Goal: Obtain resource: Obtain resource

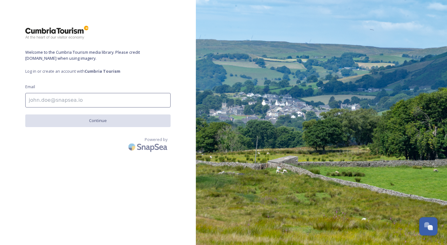
click at [74, 100] on input at bounding box center [97, 100] width 145 height 15
type input "[PERSON_NAME][EMAIL_ADDRESS][DOMAIN_NAME]"
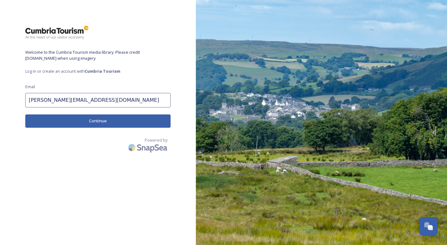
click at [84, 120] on button "Continue" at bounding box center [97, 120] width 145 height 13
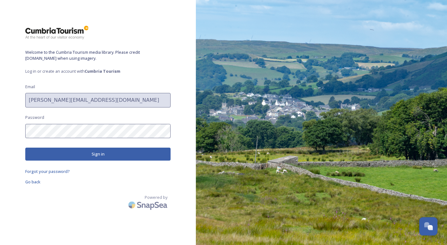
click at [111, 157] on button "Sign in" at bounding box center [97, 154] width 145 height 13
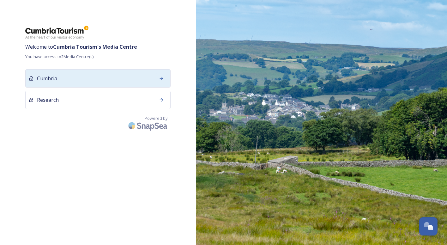
click at [162, 80] on icon at bounding box center [161, 78] width 5 height 5
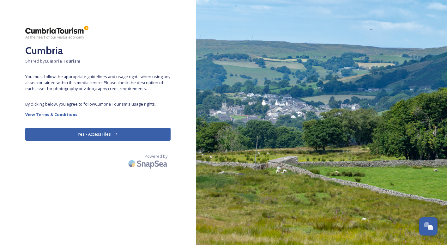
click at [149, 136] on button "Yes - Access Files" at bounding box center [97, 134] width 145 height 13
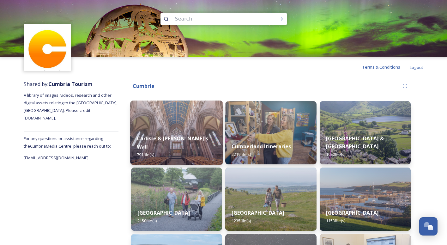
click at [183, 129] on img at bounding box center [176, 133] width 93 height 65
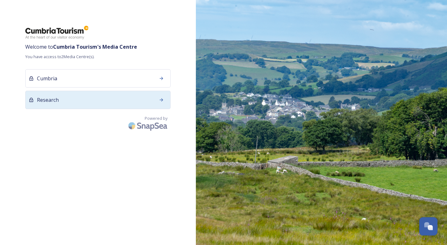
click at [41, 95] on div "Research" at bounding box center [97, 100] width 145 height 18
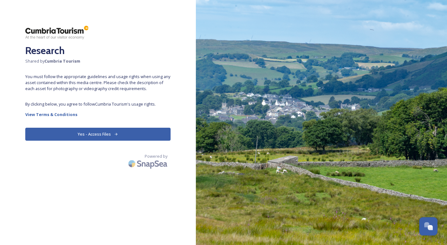
click at [163, 132] on button "Yes - Access Files" at bounding box center [97, 134] width 145 height 13
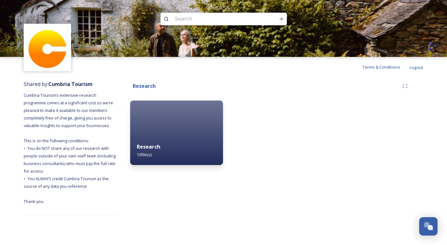
click at [148, 155] on span "13 file(s)" at bounding box center [144, 155] width 15 height 6
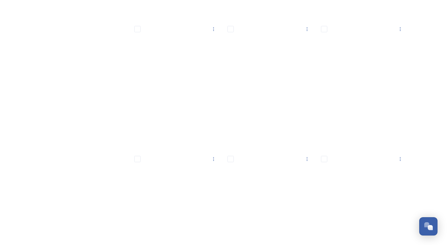
scroll to position [228, 0]
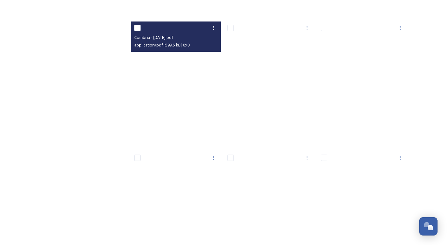
click at [134, 30] on input "checkbox" at bounding box center [137, 28] width 6 height 6
checkbox input "true"
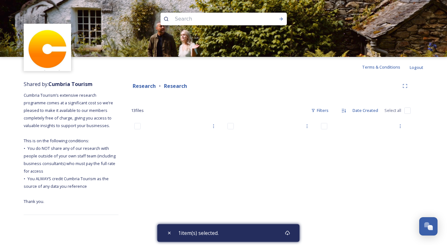
scroll to position [0, 0]
